Goal: Find specific page/section: Find specific page/section

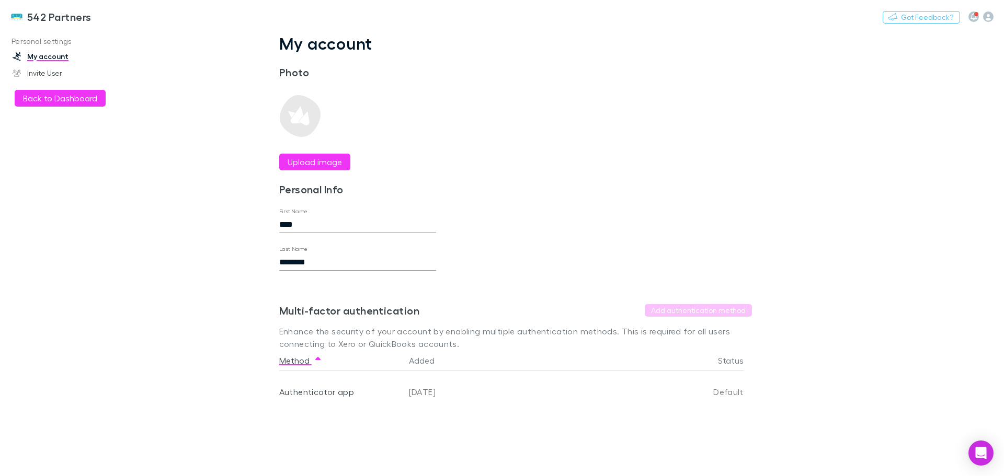
click at [55, 95] on button "Back to Dashboard" at bounding box center [60, 98] width 91 height 17
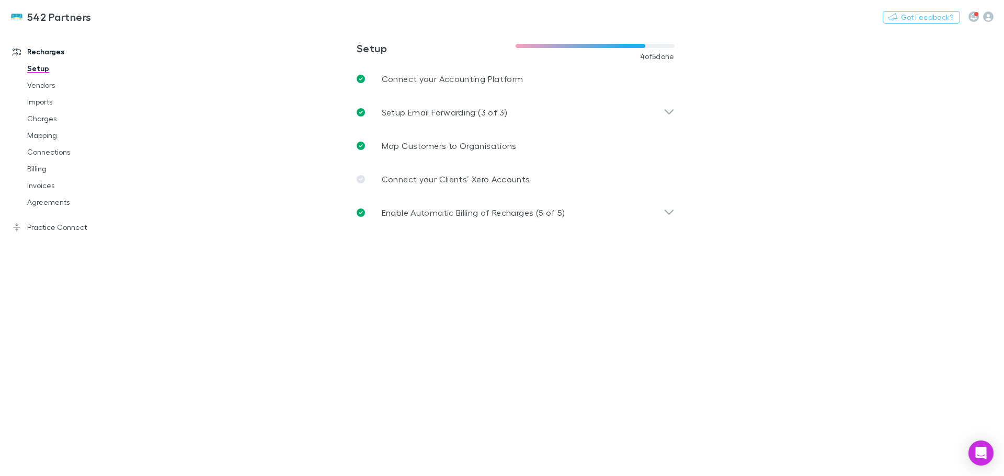
click at [47, 147] on link "Connections" at bounding box center [79, 152] width 124 height 17
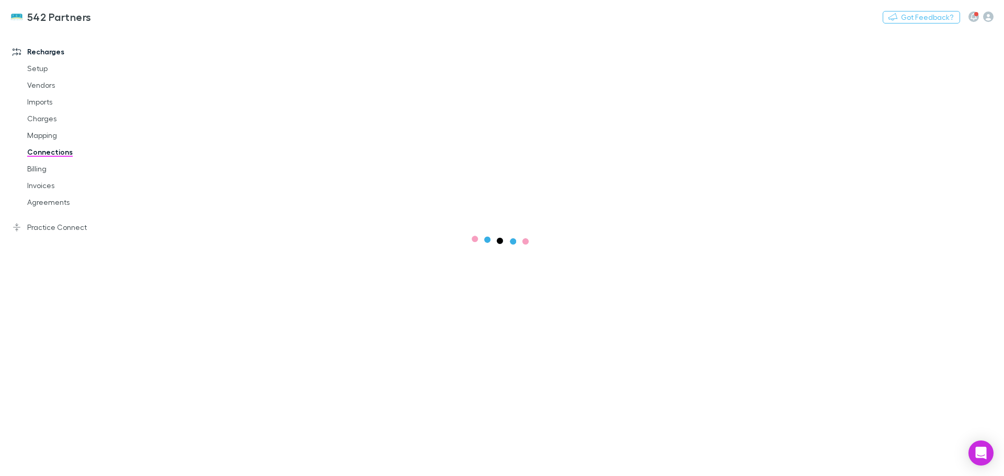
click at [44, 196] on link "Agreements" at bounding box center [79, 202] width 124 height 17
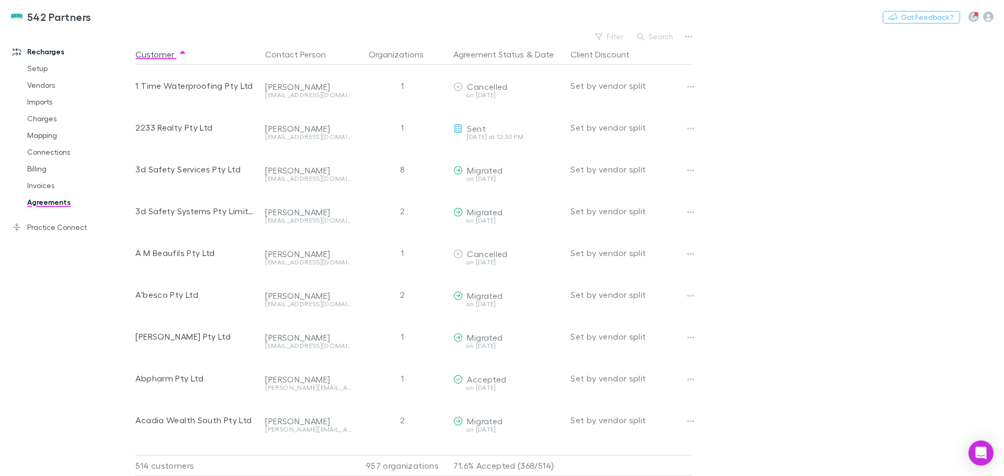
click at [652, 31] on button "Search" at bounding box center [656, 36] width 48 height 13
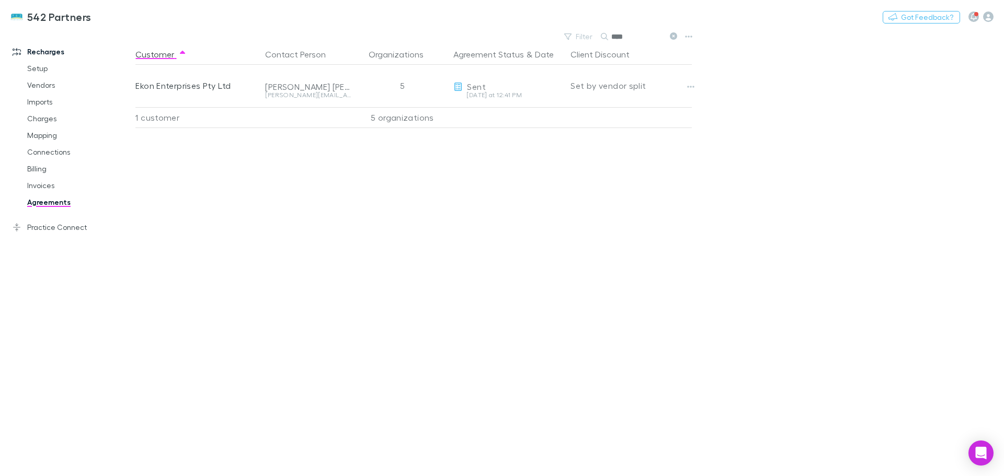
type input "****"
click at [0, 0] on button "Copy link" at bounding box center [0, 0] width 0 height 0
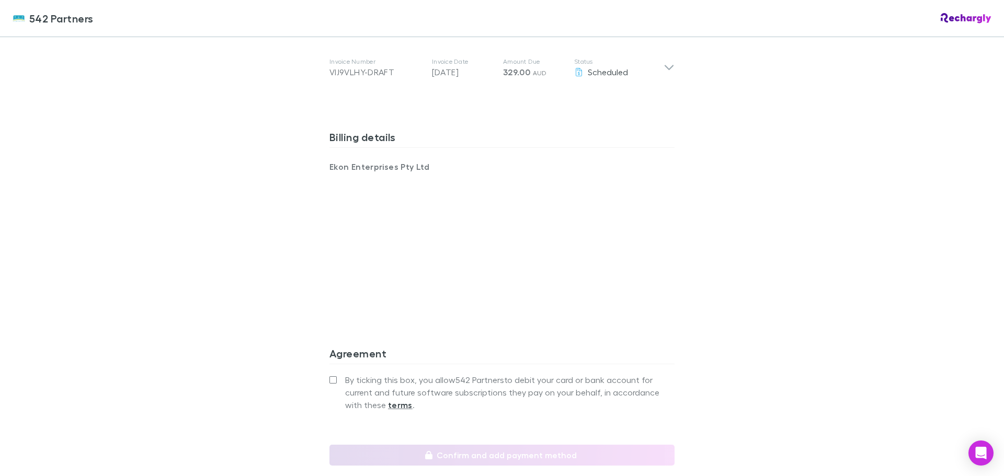
scroll to position [627, 0]
click at [246, 231] on div "542 Partners 542 Partners Software subscriptions agreement 542 Partners has par…" at bounding box center [502, 238] width 1004 height 476
